Goal: Find specific page/section

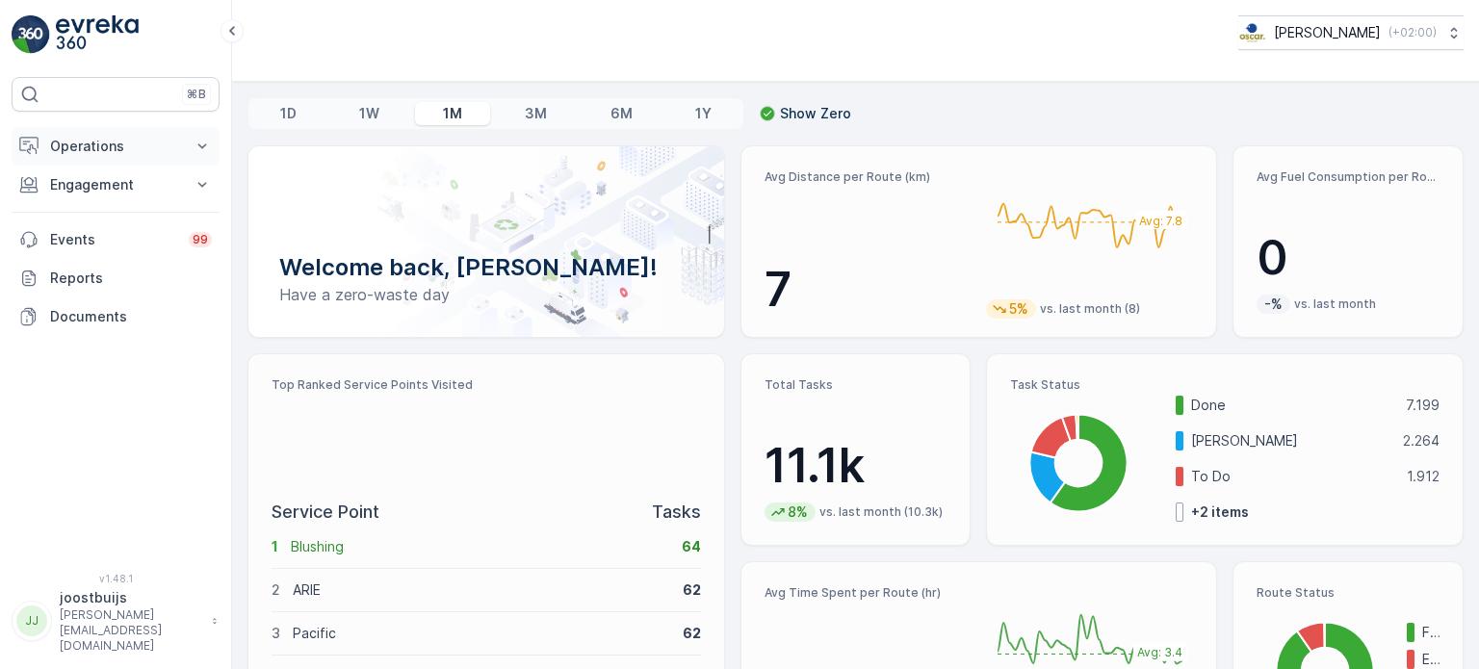
click at [114, 152] on p "Operations" at bounding box center [115, 146] width 131 height 19
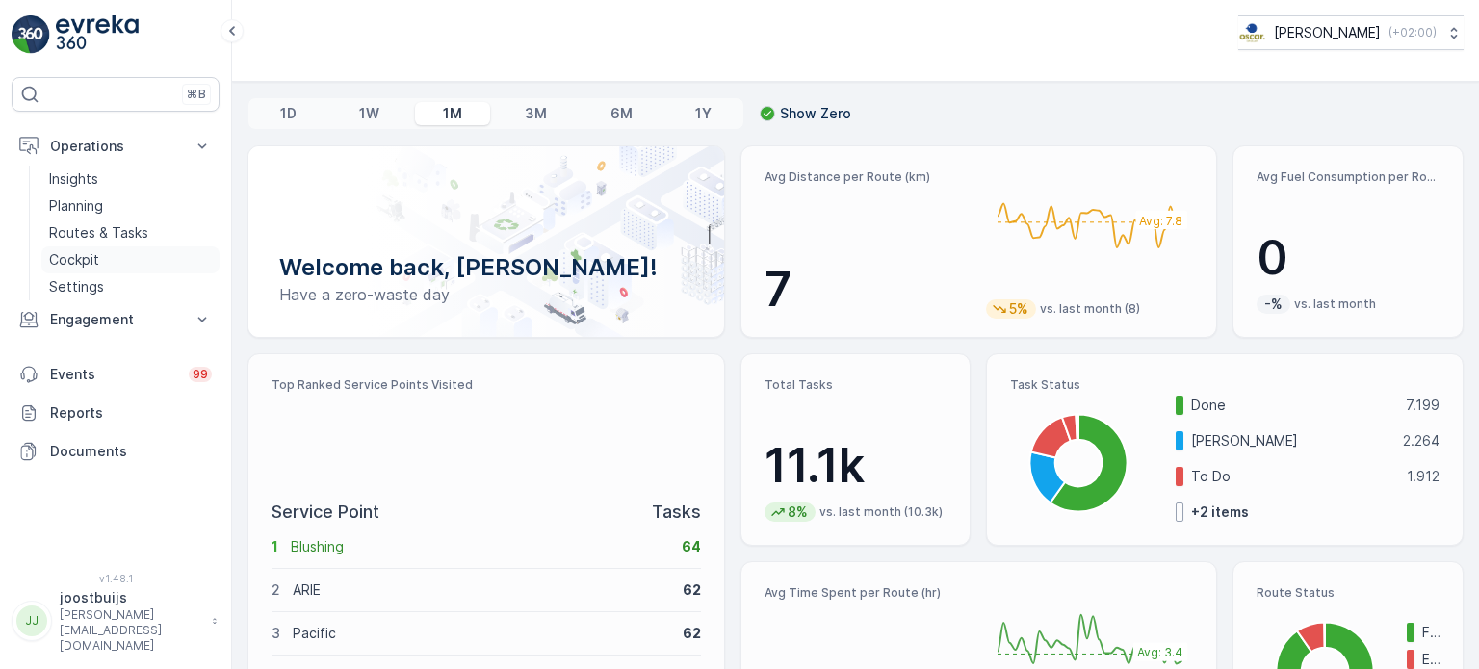
click at [88, 253] on p "Cockpit" at bounding box center [74, 259] width 50 height 19
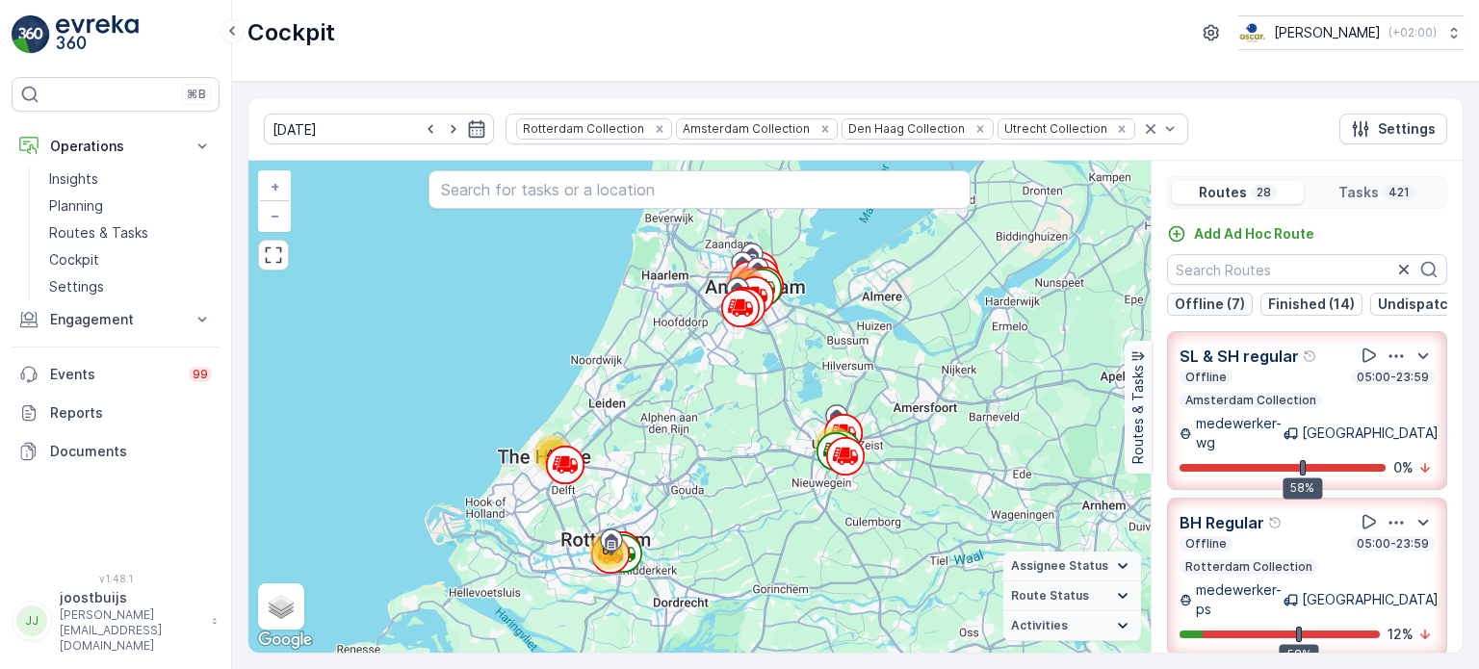
click at [1204, 301] on p "Offline (7)" at bounding box center [1210, 304] width 70 height 19
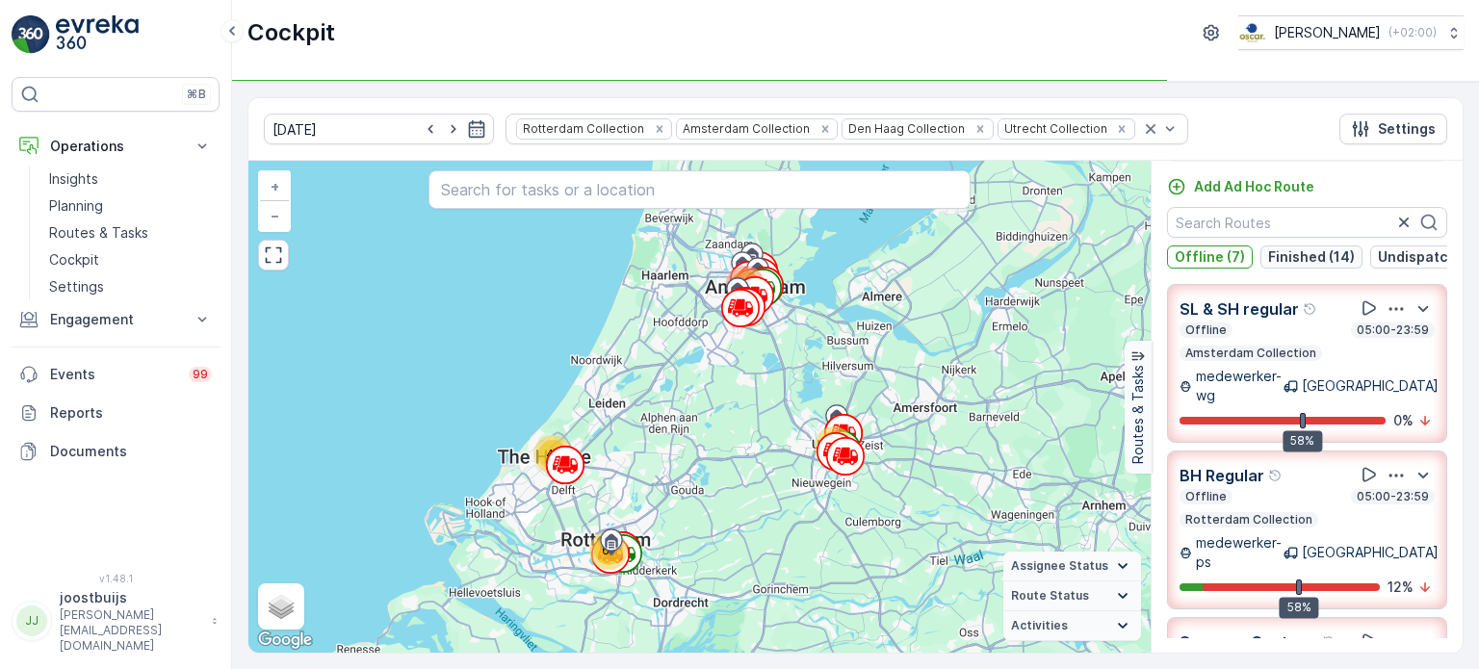
click at [1291, 248] on p "Finished (14)" at bounding box center [1311, 257] width 87 height 19
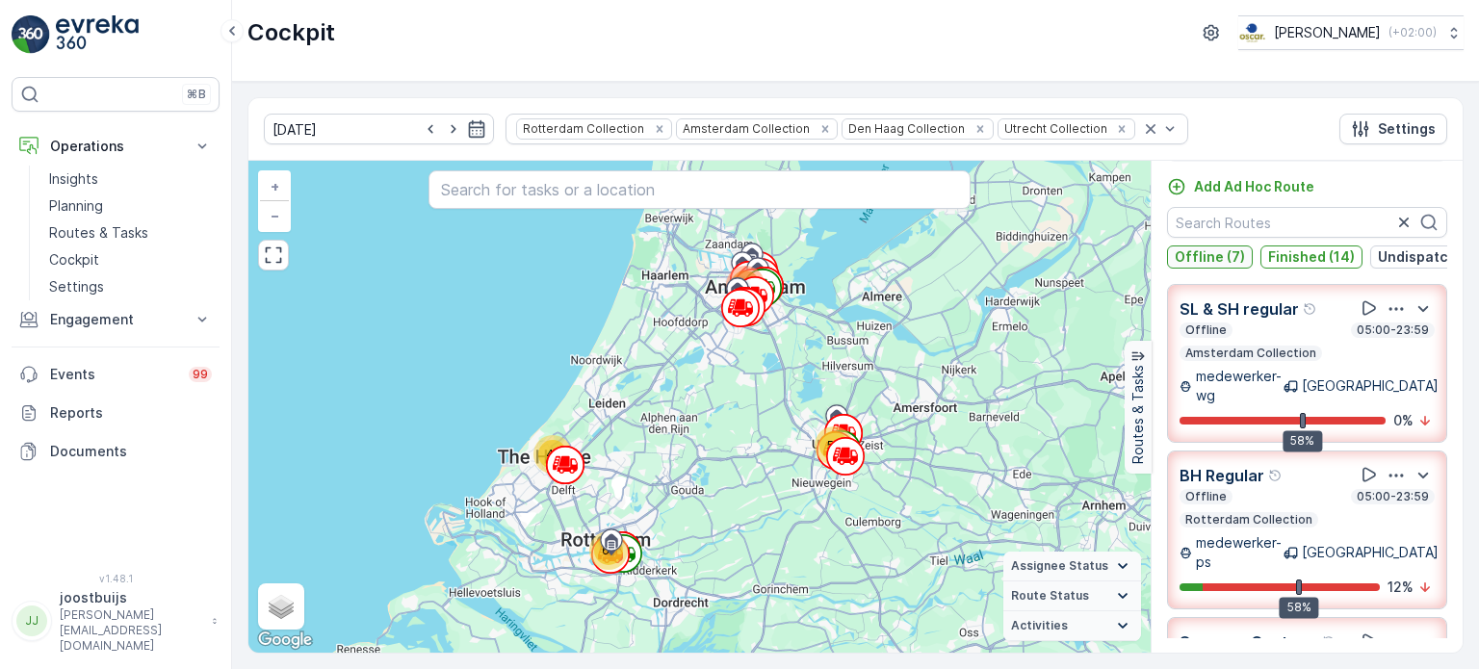
click at [1213, 253] on p "Offline (7)" at bounding box center [1210, 257] width 70 height 19
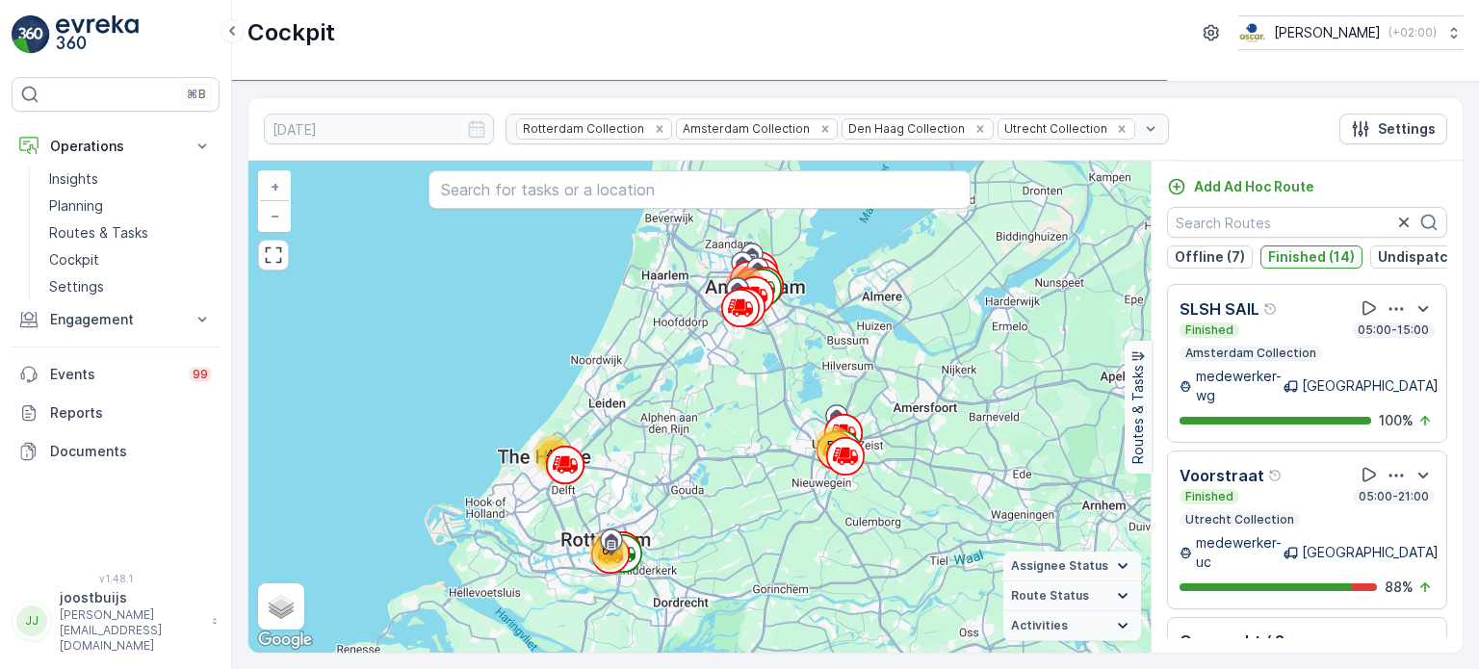
click at [1294, 258] on p "Finished (14)" at bounding box center [1311, 257] width 87 height 19
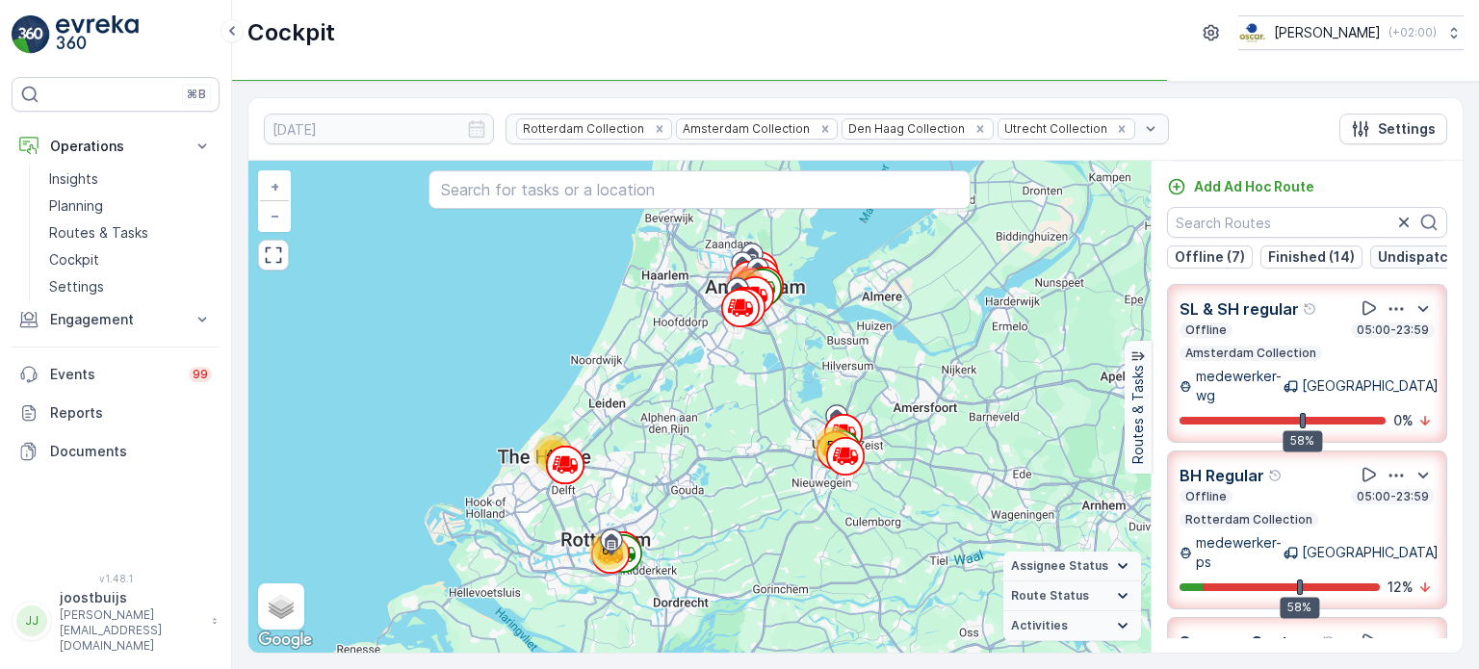
click at [1397, 257] on p "Undispatched (2)" at bounding box center [1436, 257] width 117 height 19
